Goal: Find specific page/section: Find specific page/section

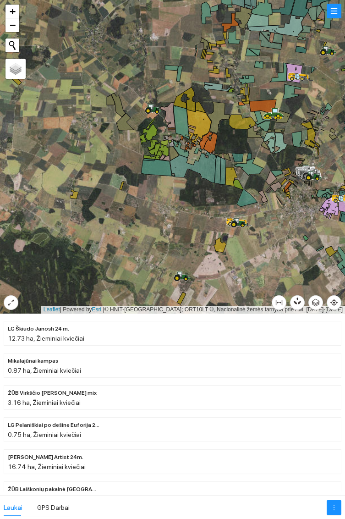
click at [149, 106] on icon at bounding box center [151, 106] width 5 height 5
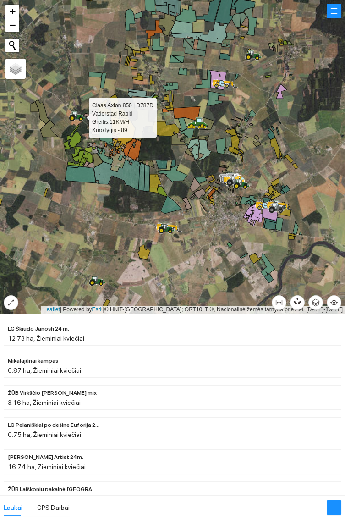
click at [252, 53] on icon at bounding box center [251, 53] width 5 height 5
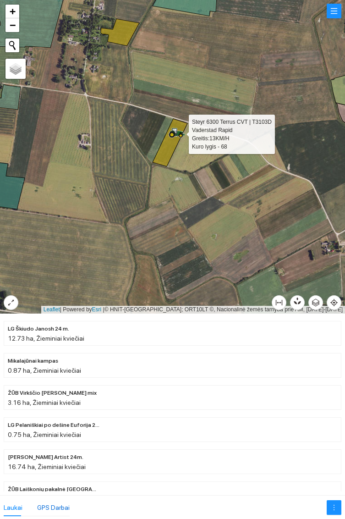
click at [57, 504] on div "GPS Darbai" at bounding box center [53, 507] width 33 height 10
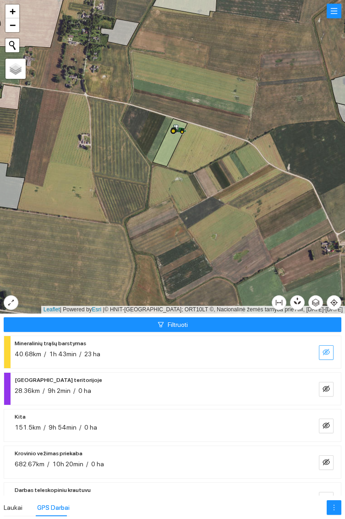
click at [324, 351] on icon "eye-invisible" at bounding box center [326, 351] width 7 height 7
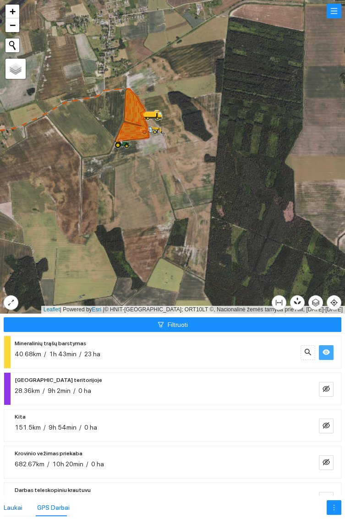
click at [13, 503] on div "Laukai" at bounding box center [13, 507] width 19 height 10
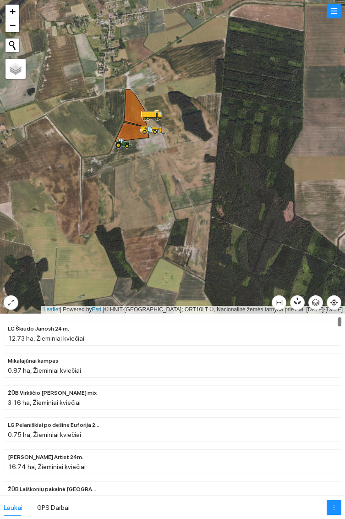
click at [128, 104] on icon at bounding box center [132, 115] width 34 height 52
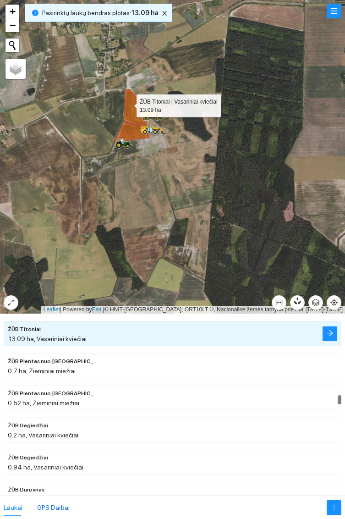
click at [56, 502] on div "GPS Darbai" at bounding box center [53, 507] width 33 height 10
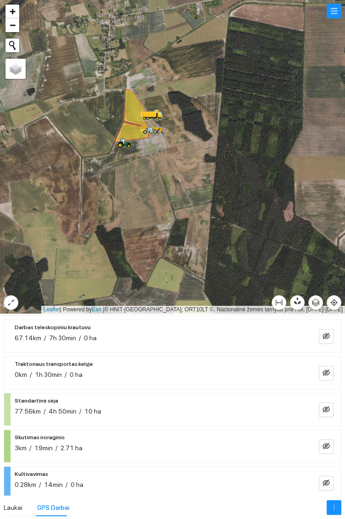
scroll to position [169, 0]
